Goal: Navigation & Orientation: Find specific page/section

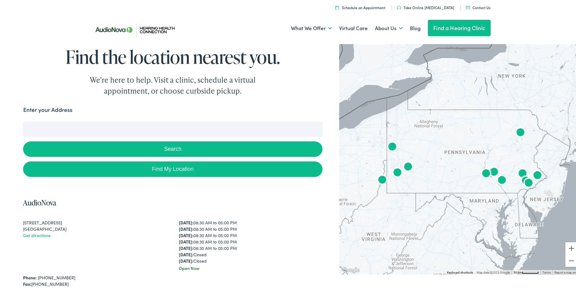
click at [516, 133] on img "AudioNova" at bounding box center [520, 131] width 15 height 15
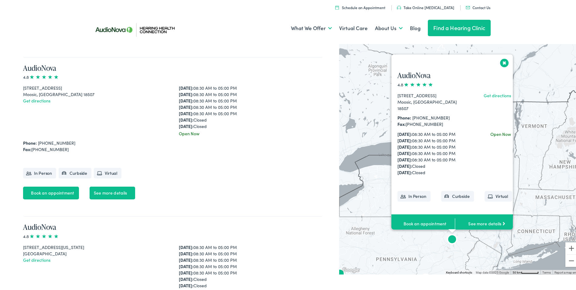
scroll to position [918, 0]
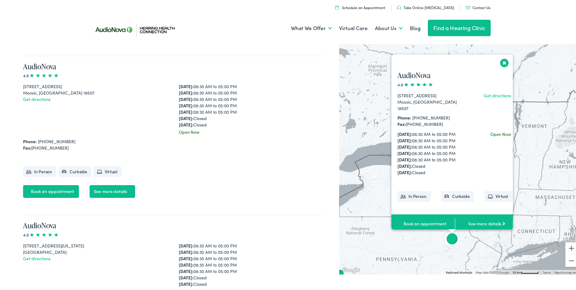
click at [109, 190] on link "See more details" at bounding box center [113, 190] width 46 height 13
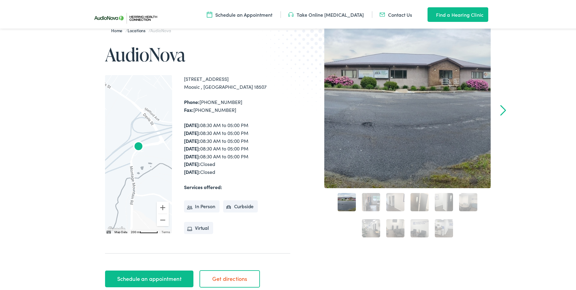
scroll to position [152, 0]
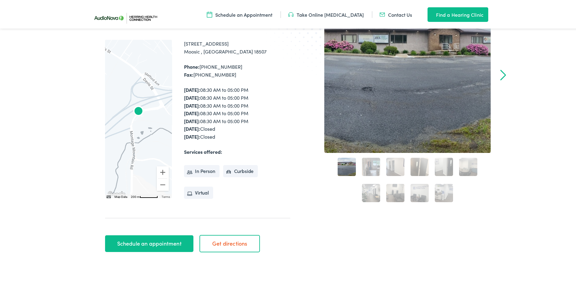
click at [370, 163] on link "2" at bounding box center [371, 165] width 18 height 18
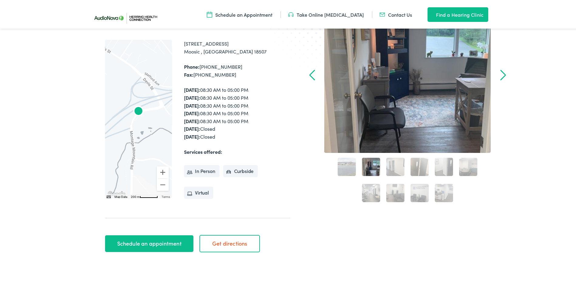
scroll to position [121, 0]
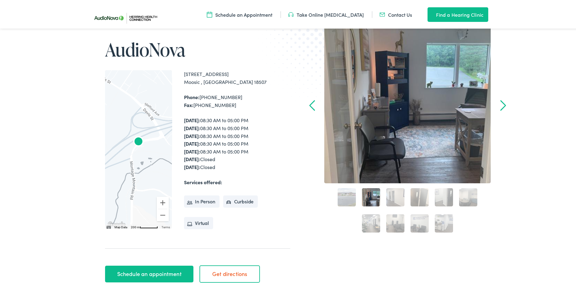
click at [390, 195] on link "3" at bounding box center [395, 196] width 18 height 18
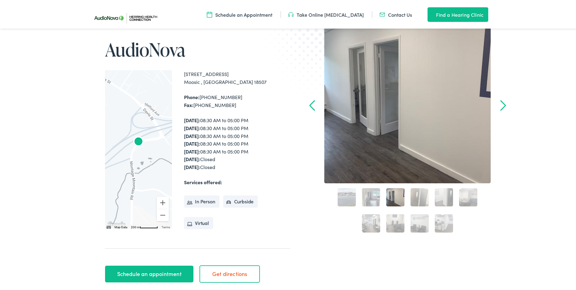
click at [418, 198] on link "4" at bounding box center [419, 196] width 18 height 18
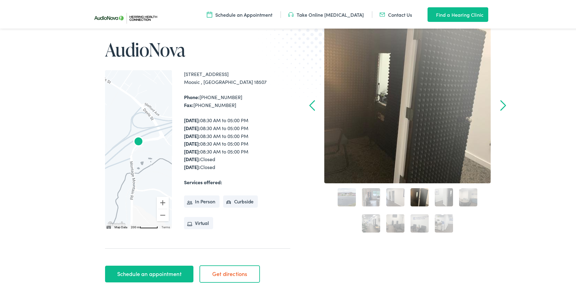
click at [445, 194] on link "5" at bounding box center [444, 196] width 18 height 18
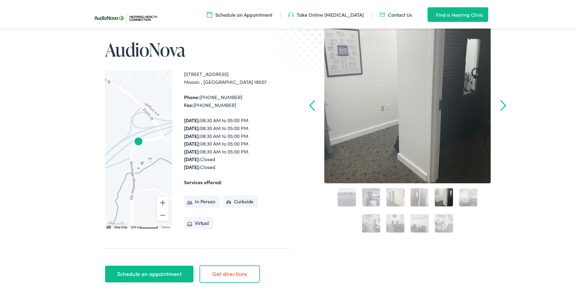
click at [423, 196] on link "4" at bounding box center [419, 196] width 18 height 18
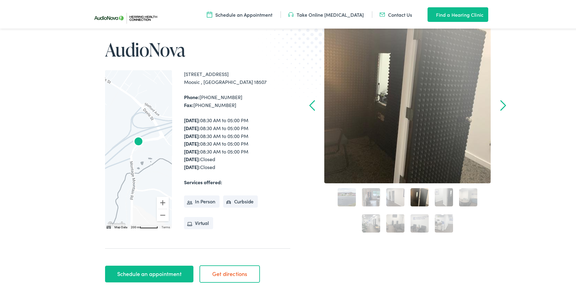
click at [462, 193] on link "6" at bounding box center [468, 196] width 18 height 18
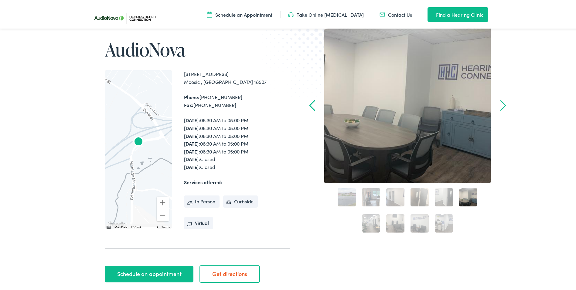
click at [374, 220] on link "7" at bounding box center [371, 222] width 18 height 18
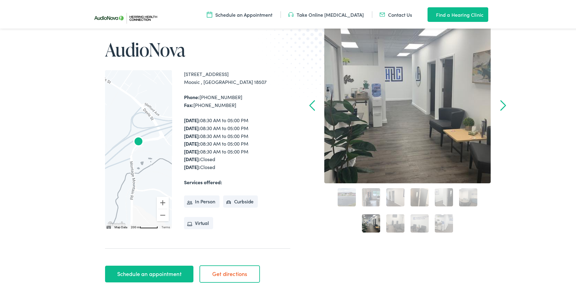
click at [400, 218] on link "8" at bounding box center [395, 222] width 18 height 18
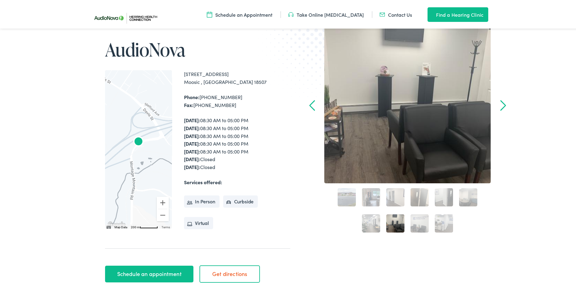
click at [416, 216] on link "9" at bounding box center [419, 222] width 18 height 18
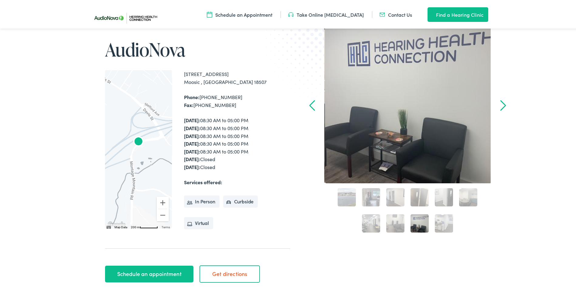
click at [441, 217] on link "10" at bounding box center [444, 222] width 18 height 18
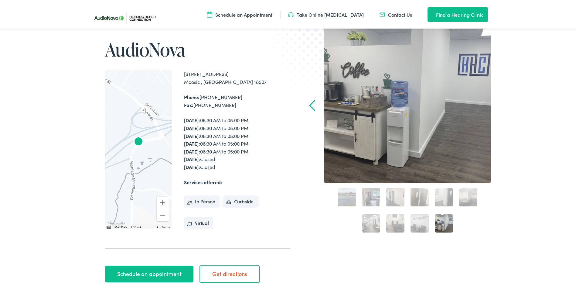
click at [410, 222] on link "9" at bounding box center [419, 222] width 18 height 18
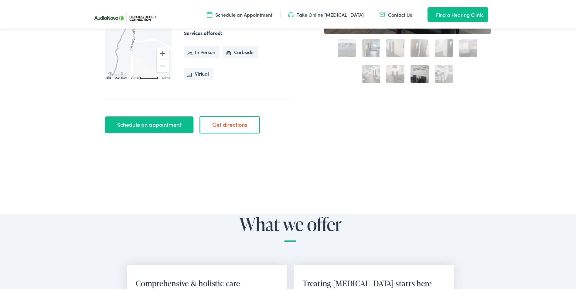
scroll to position [284, 0]
